Goal: Complete application form

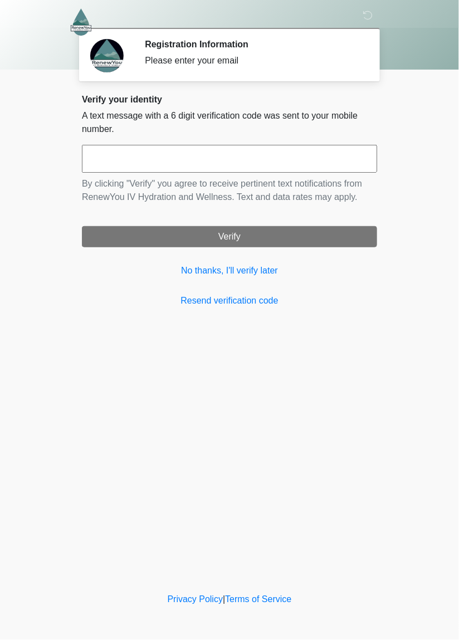
click at [343, 157] on input "text" at bounding box center [229, 159] width 295 height 28
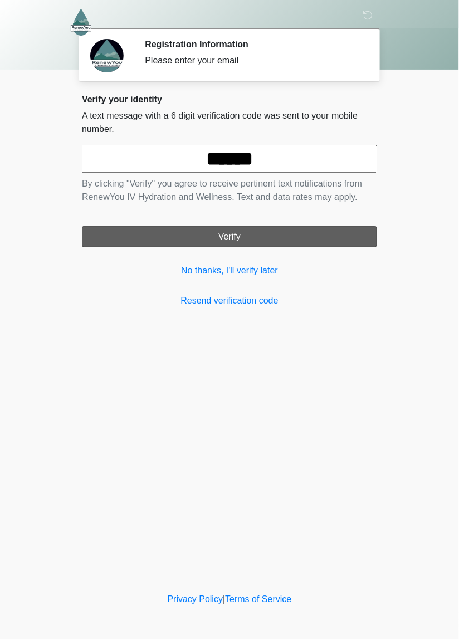
type input "******"
click at [235, 234] on button "Verify" at bounding box center [229, 236] width 295 height 21
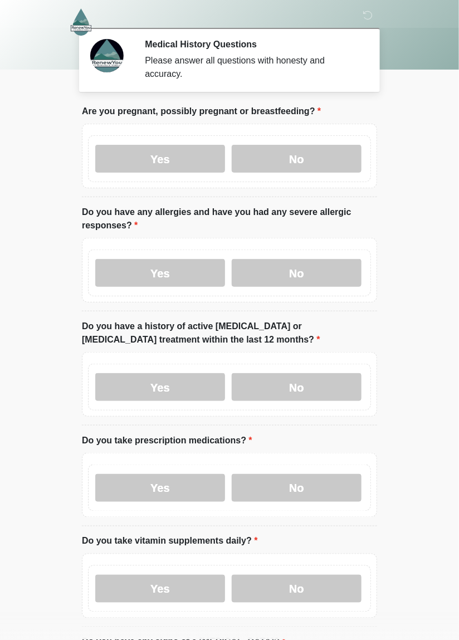
click at [420, 241] on body "‎ ‎ ‎ Medical History Questions Please answer all questions with honesty and ac…" at bounding box center [229, 320] width 459 height 640
click at [292, 158] on label "No" at bounding box center [297, 159] width 130 height 28
click at [309, 279] on label "No" at bounding box center [297, 273] width 130 height 28
click at [315, 389] on label "No" at bounding box center [297, 387] width 130 height 28
click at [311, 490] on label "No" at bounding box center [297, 488] width 130 height 28
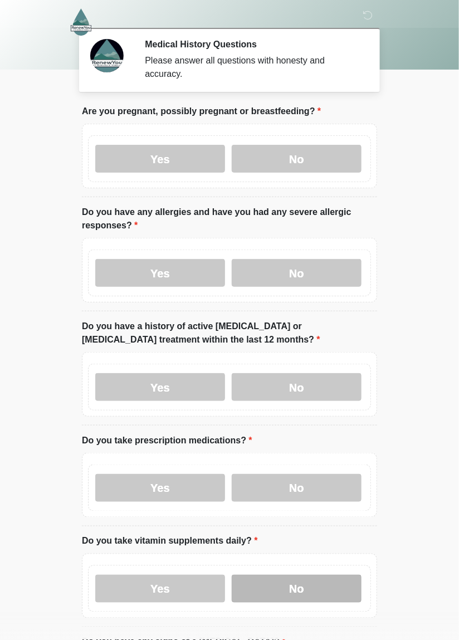
click at [296, 594] on label "No" at bounding box center [297, 589] width 130 height 28
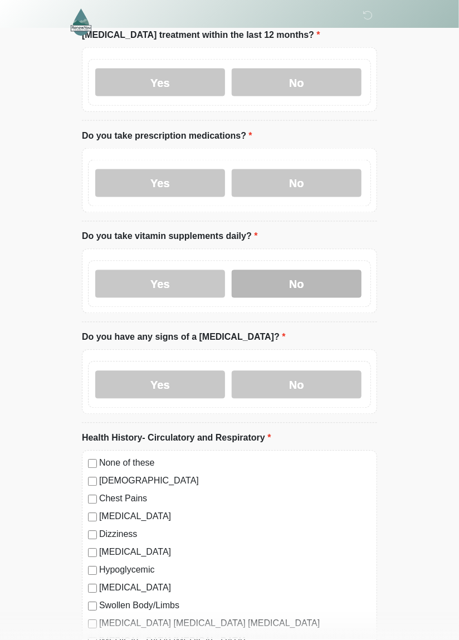
scroll to position [324, 0]
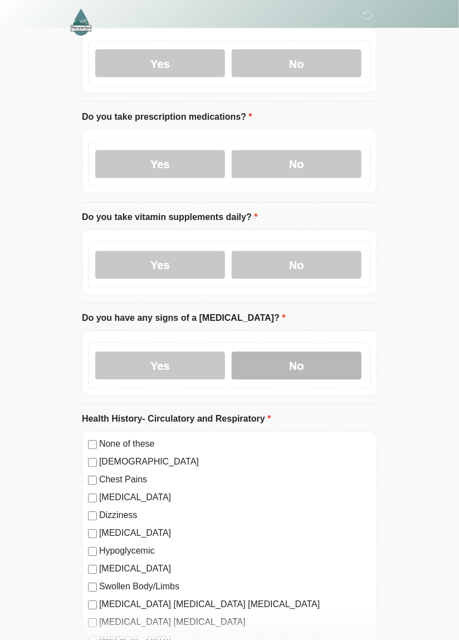
click at [294, 373] on label "No" at bounding box center [297, 366] width 130 height 28
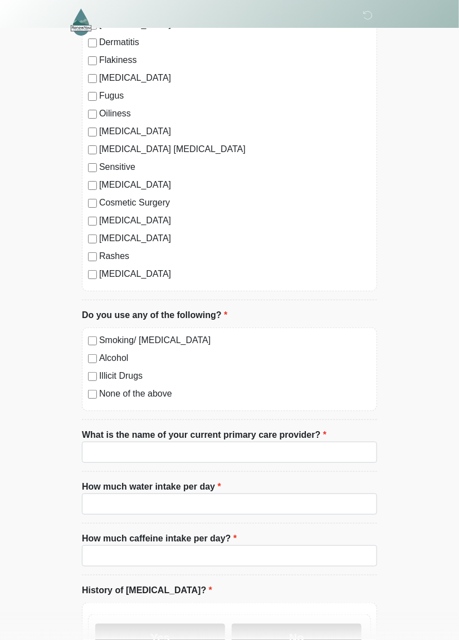
scroll to position [2788, 0]
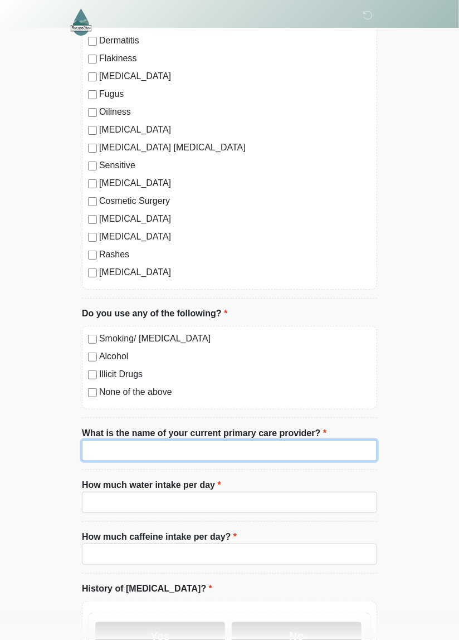
click at [124, 447] on input "What is the name of your current primary care provider?" at bounding box center [229, 450] width 295 height 21
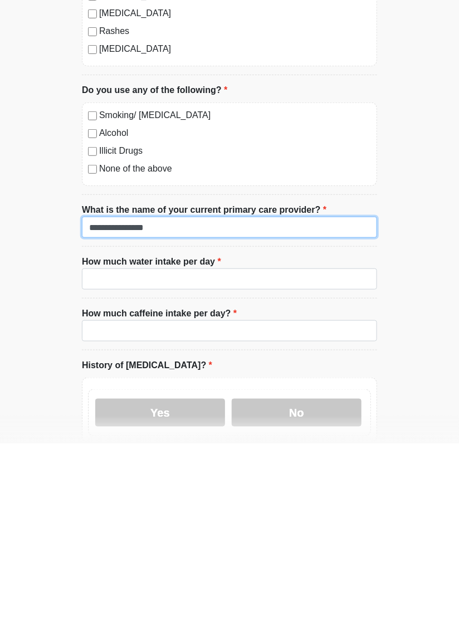
scroll to position [2815, 0]
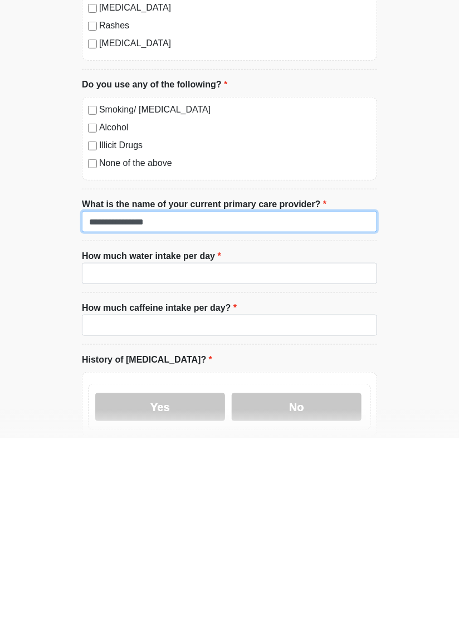
type input "**********"
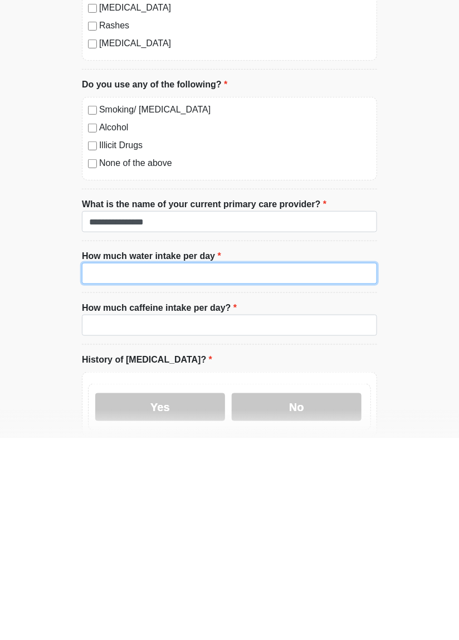
click at [162, 473] on input "How much water intake per day" at bounding box center [229, 475] width 295 height 21
type input "**"
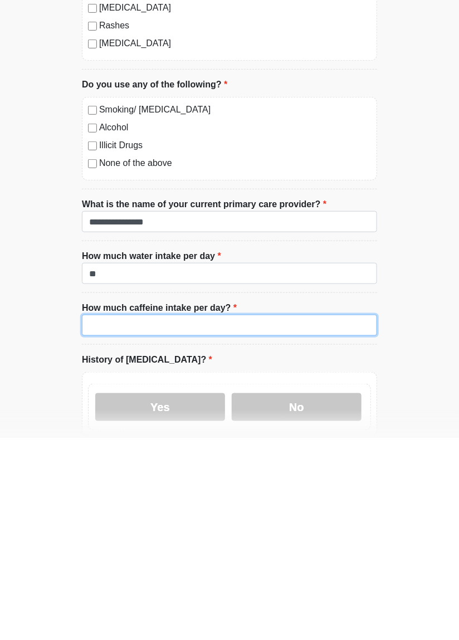
click at [173, 518] on input "How much caffeine intake per day?" at bounding box center [229, 527] width 295 height 21
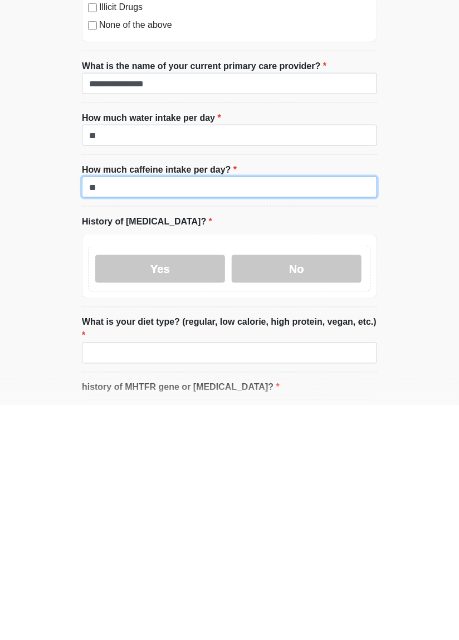
scroll to position [2963, 0]
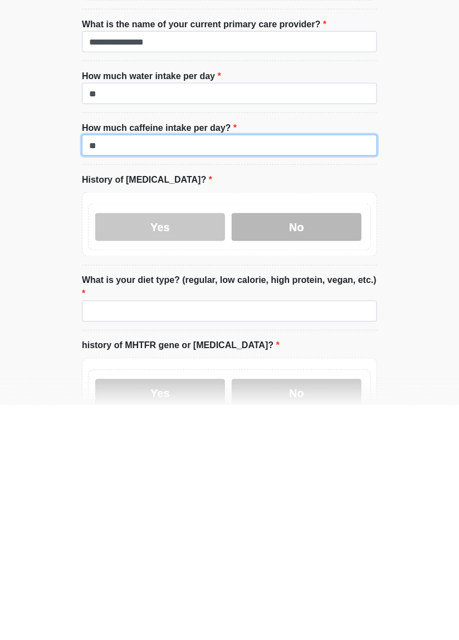
type input "**"
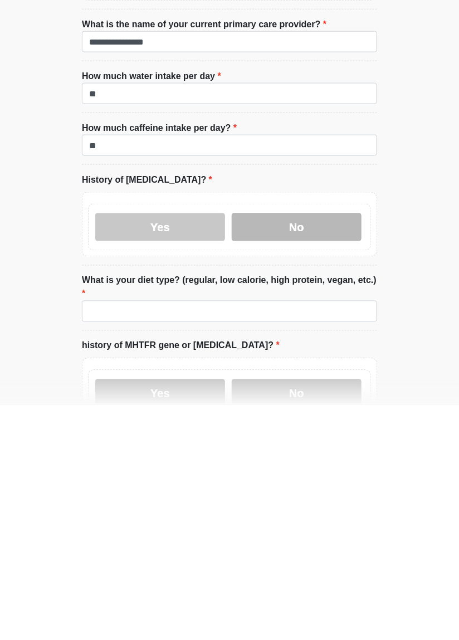
click at [303, 465] on label "No" at bounding box center [297, 462] width 130 height 28
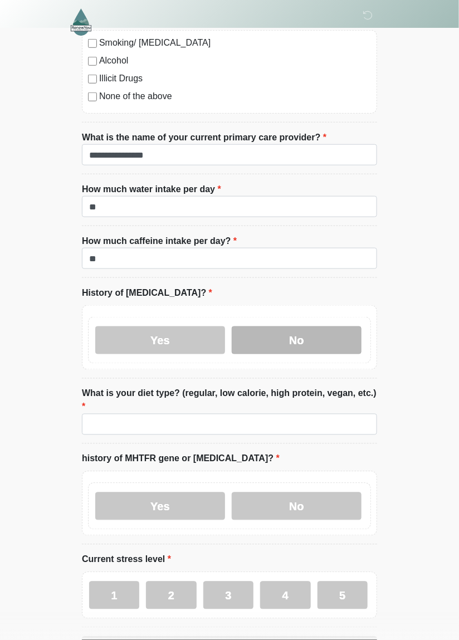
scroll to position [3088, 0]
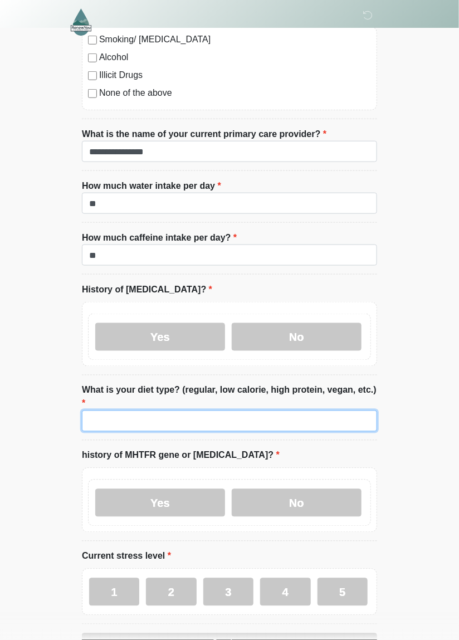
click at [108, 411] on input "What is your diet type? (regular, low calorie, high protein, vegan, etc.)" at bounding box center [229, 421] width 295 height 21
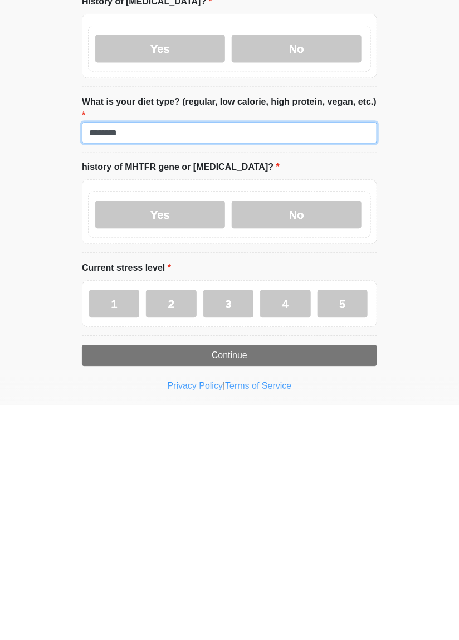
scroll to position [3141, 0]
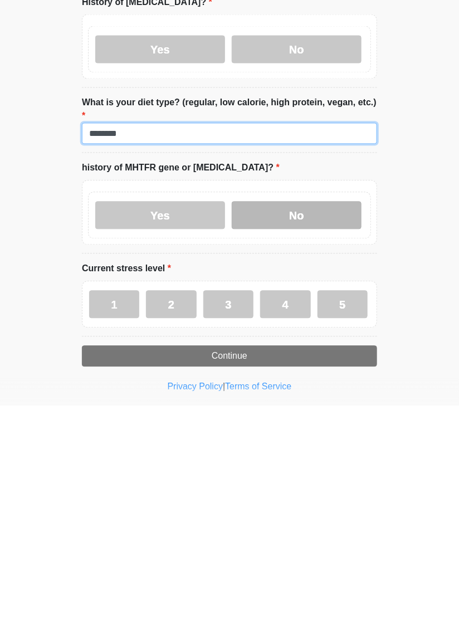
type input "********"
click at [296, 436] on label "No" at bounding box center [297, 450] width 130 height 28
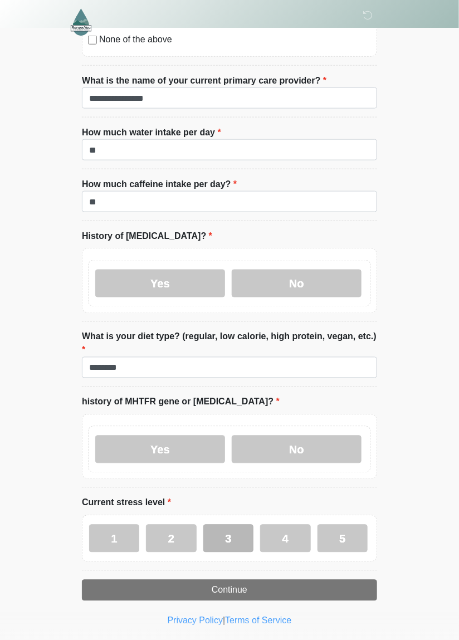
click at [233, 525] on label "3" at bounding box center [228, 539] width 50 height 28
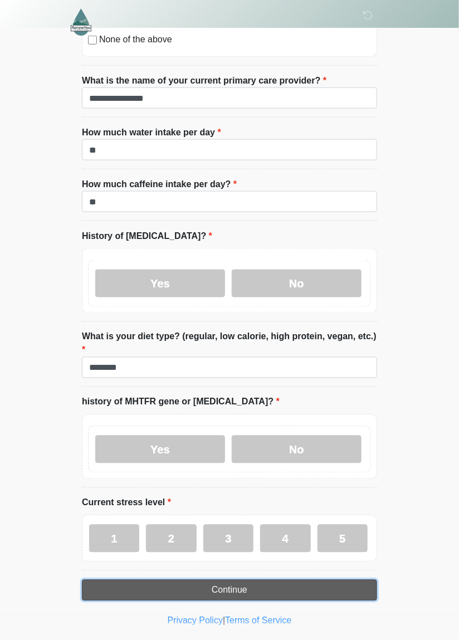
click at [235, 580] on button "Continue" at bounding box center [229, 590] width 295 height 21
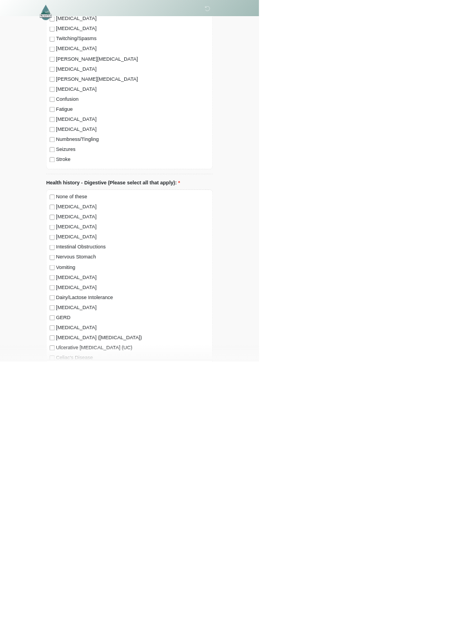
scroll to position [0, 0]
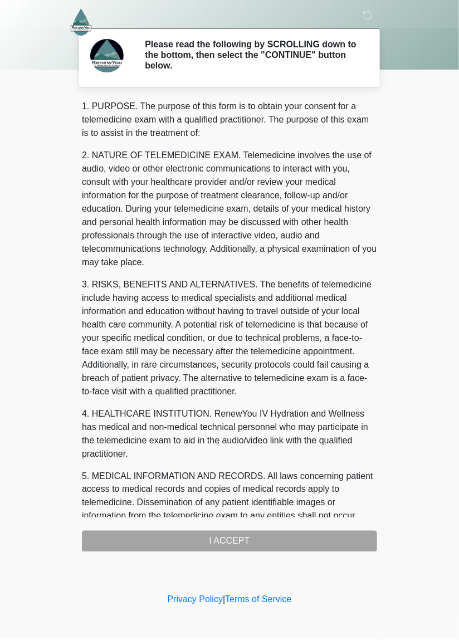
click at [207, 539] on div "1. PURPOSE. The purpose of this form is to obtain your consent for a telemedici…" at bounding box center [229, 326] width 295 height 452
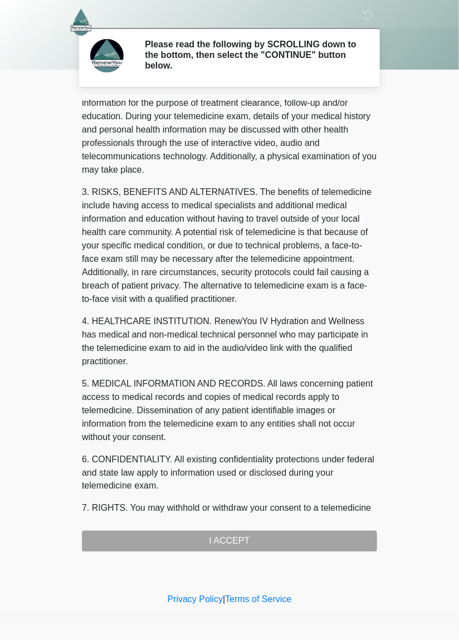
scroll to position [241, 0]
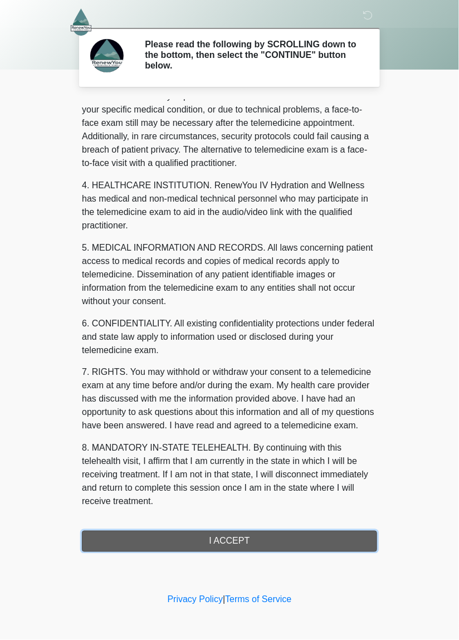
click at [235, 542] on button "I ACCEPT" at bounding box center [229, 541] width 295 height 21
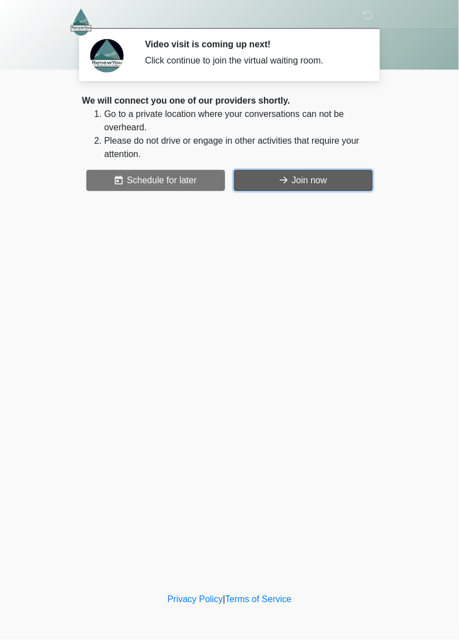
click at [324, 173] on button "Join now" at bounding box center [303, 180] width 139 height 21
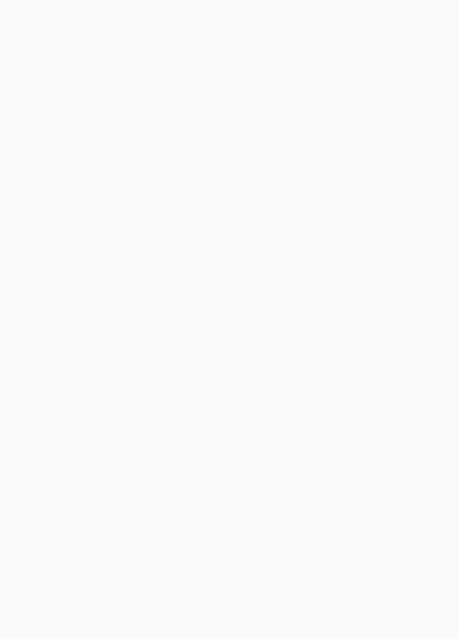
click at [296, 362] on div at bounding box center [229, 320] width 459 height 640
